Goal: Task Accomplishment & Management: Use online tool/utility

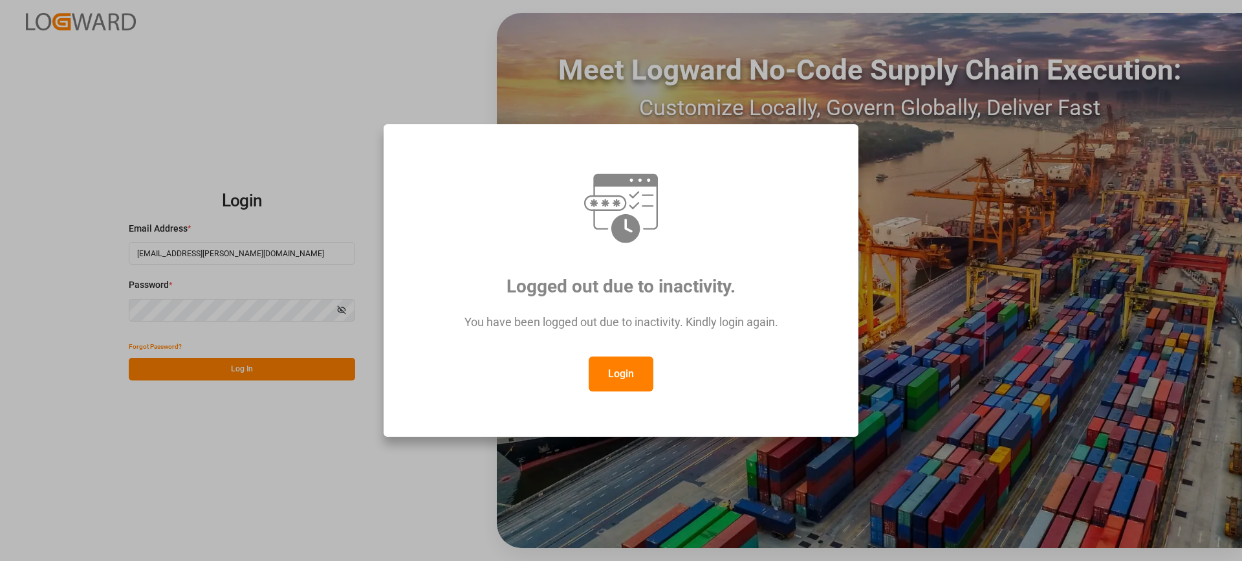
click at [627, 377] on button "Login" at bounding box center [621, 373] width 65 height 35
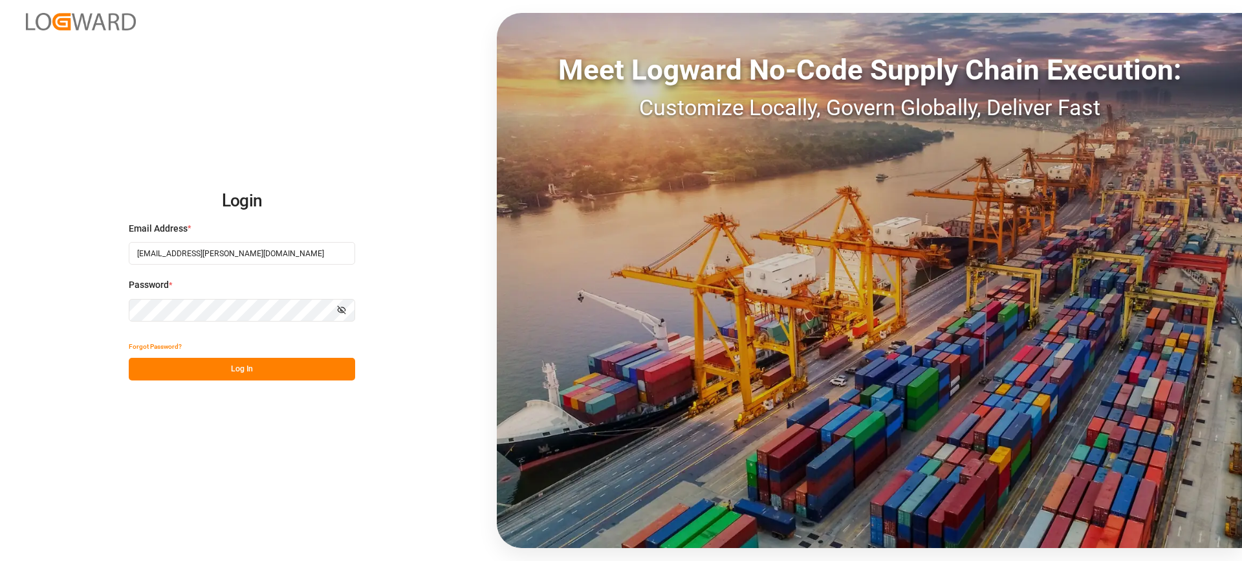
click at [264, 367] on button "Log In" at bounding box center [242, 369] width 226 height 23
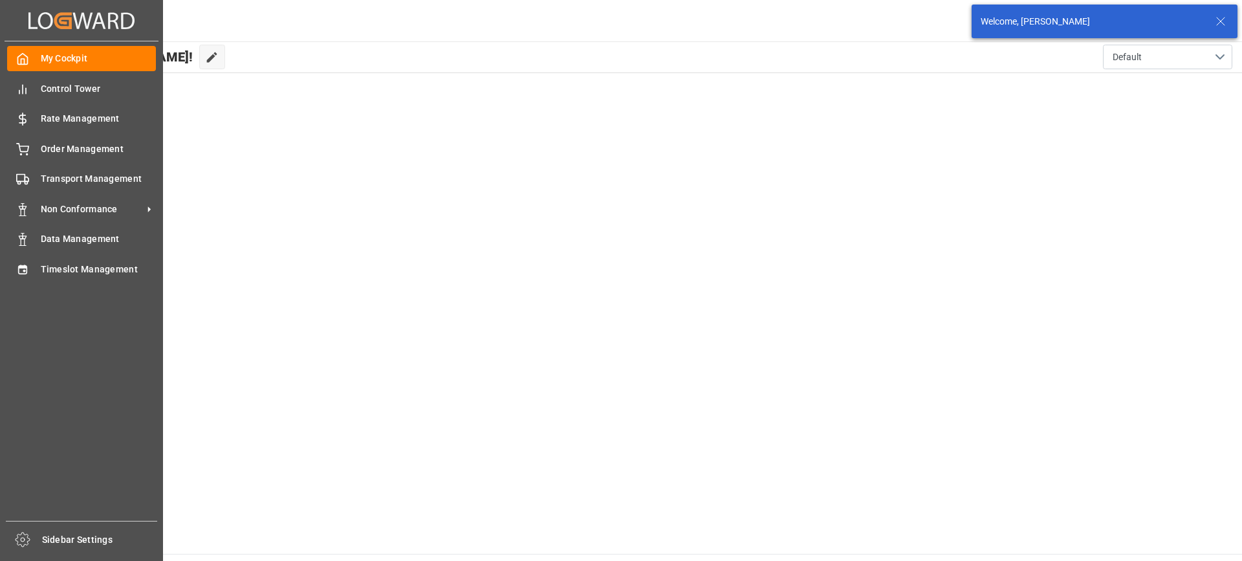
click at [50, 254] on div "My Cockpit My Cockpit Control Tower Control Tower Rate Management Rate Manageme…" at bounding box center [82, 280] width 154 height 479
click at [64, 263] on span "Timeslot Management" at bounding box center [99, 270] width 116 height 14
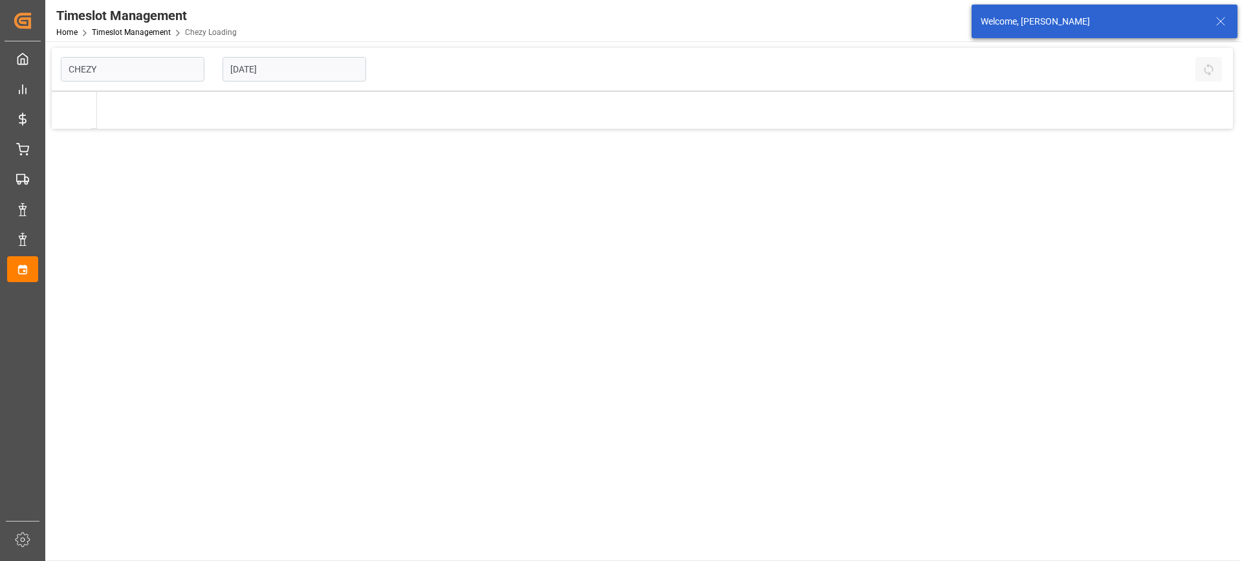
type input "Chezy Loading"
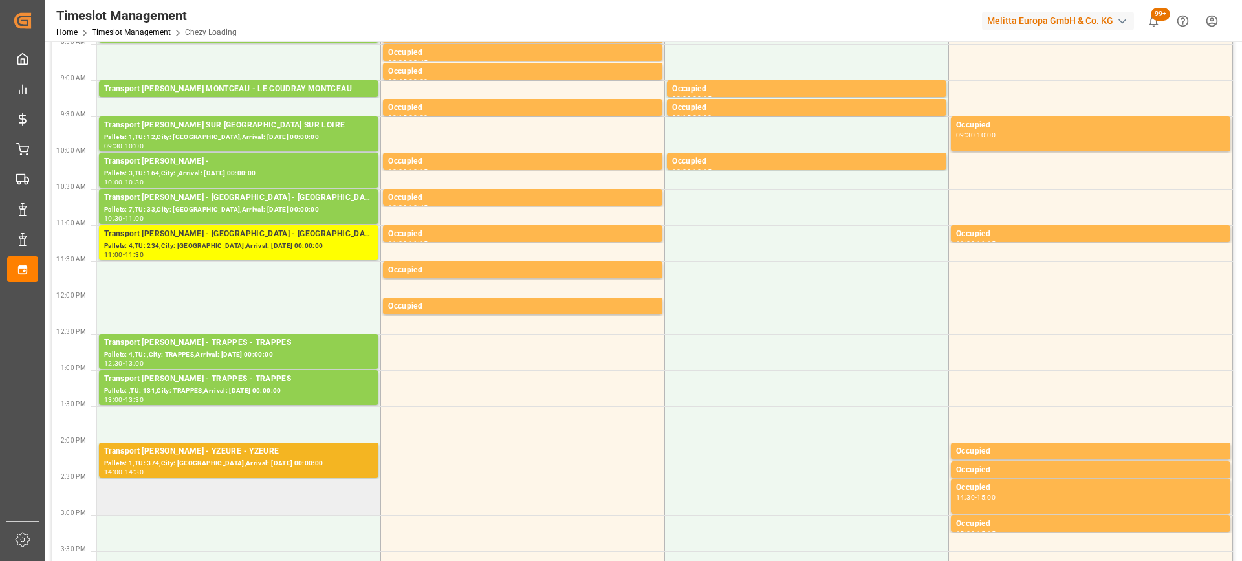
scroll to position [323, 0]
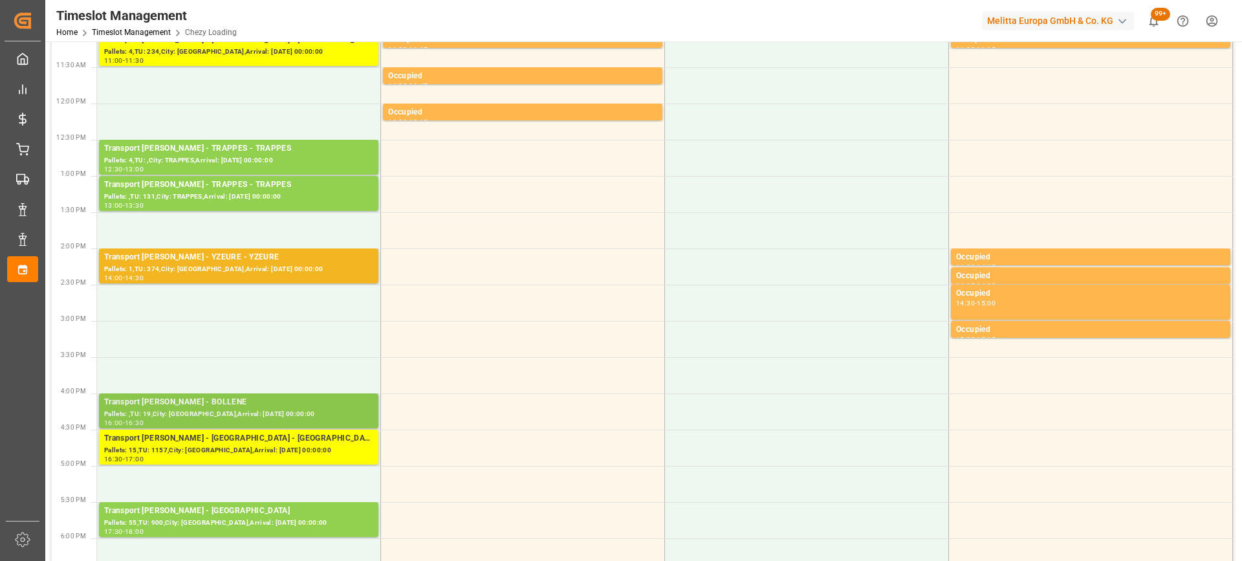
click at [279, 411] on div "Pallets: ,TU: 19,City: [GEOGRAPHIC_DATA],Arrival: [DATE] 00:00:00" at bounding box center [238, 414] width 269 height 11
click at [291, 411] on div "Pallets: ,TU: 19,City: [GEOGRAPHIC_DATA],Arrival: [DATE] 00:00:00" at bounding box center [238, 414] width 269 height 11
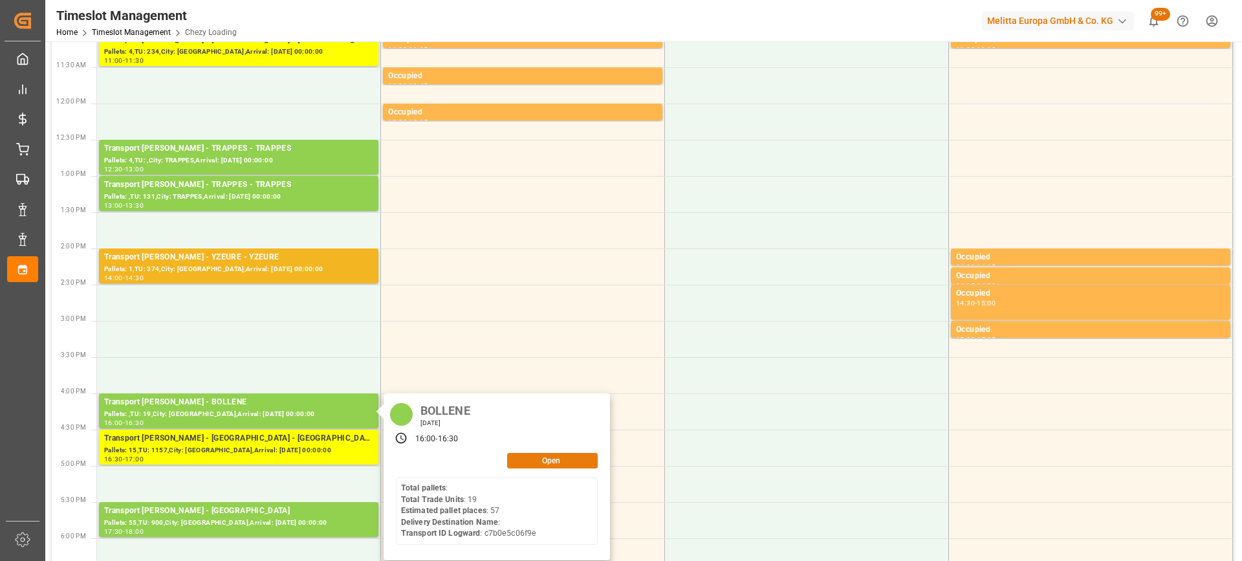
click at [557, 459] on button "Open" at bounding box center [552, 461] width 91 height 16
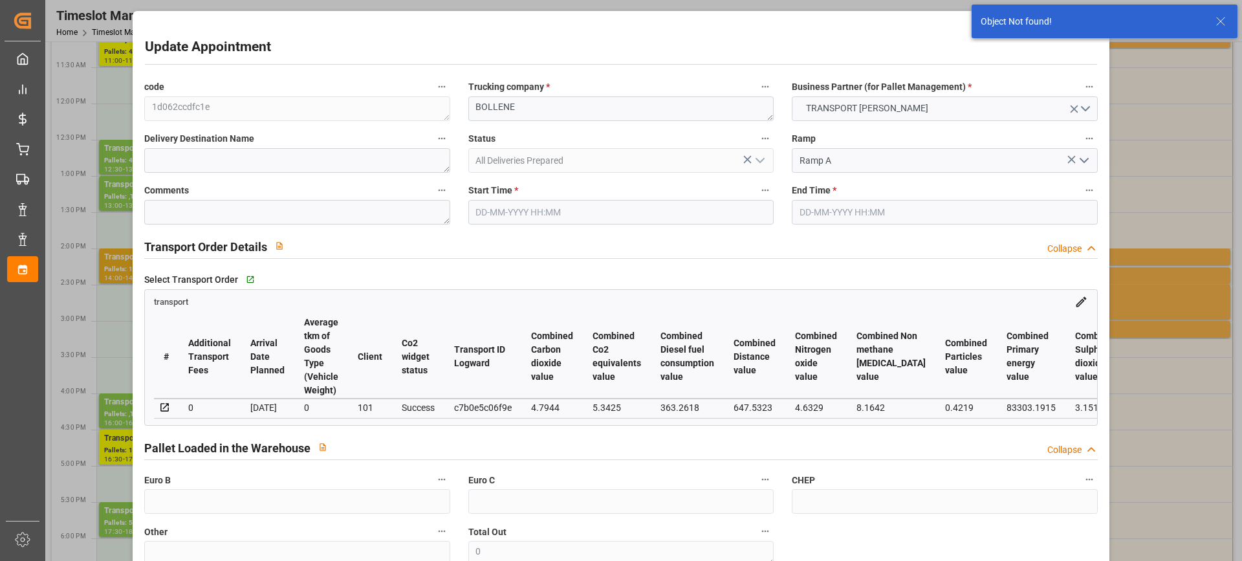
type input "[DATE] 16:00"
type input "[DATE] 16:30"
type input "[DATE] 14:02"
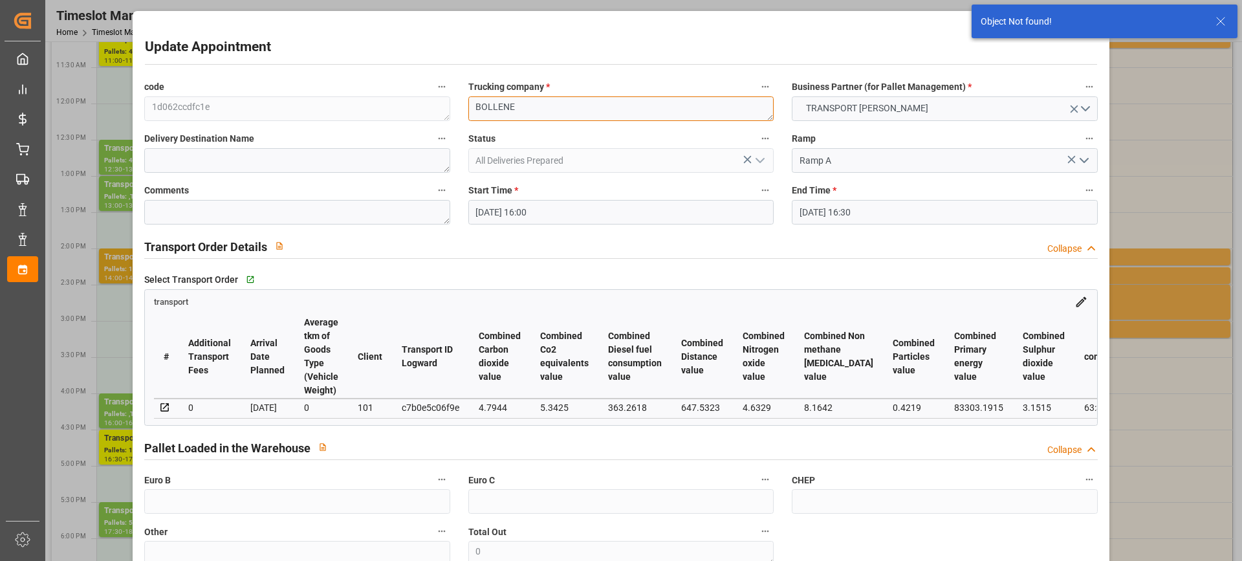
click at [470, 111] on textarea "BOLLENE" at bounding box center [620, 108] width 305 height 25
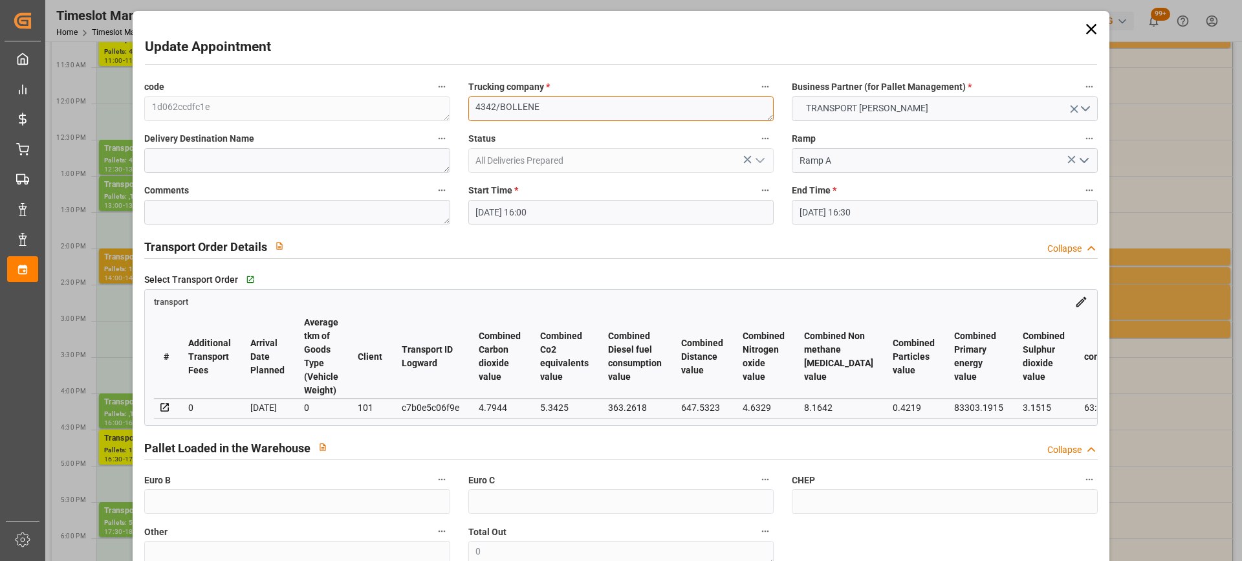
scroll to position [224, 0]
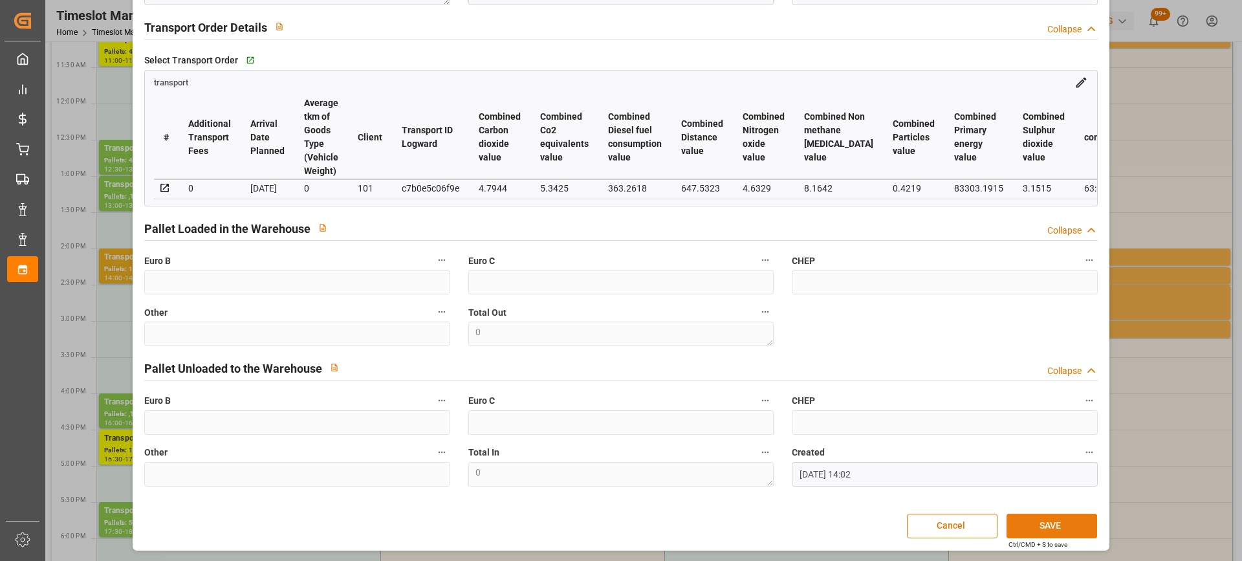
type textarea "4342/BOLLENE"
click at [1073, 534] on button "SAVE" at bounding box center [1052, 526] width 91 height 25
